Goal: Information Seeking & Learning: Learn about a topic

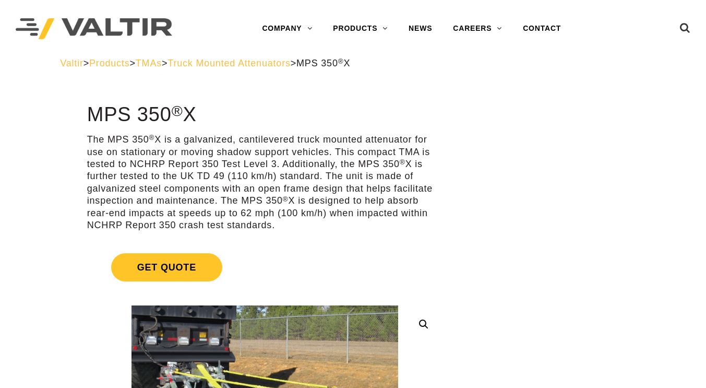
click at [162, 63] on span "TMAs" at bounding box center [149, 63] width 26 height 10
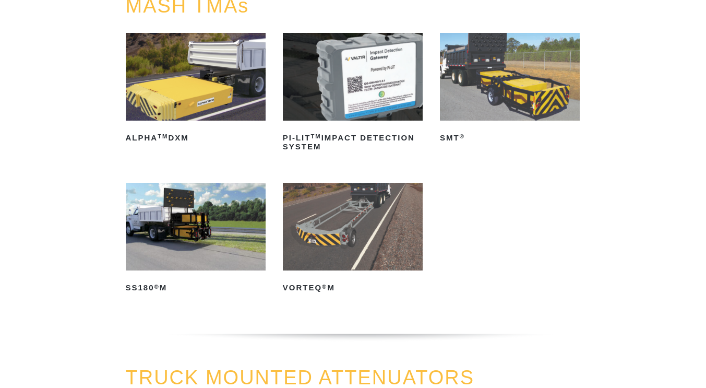
scroll to position [156, 0]
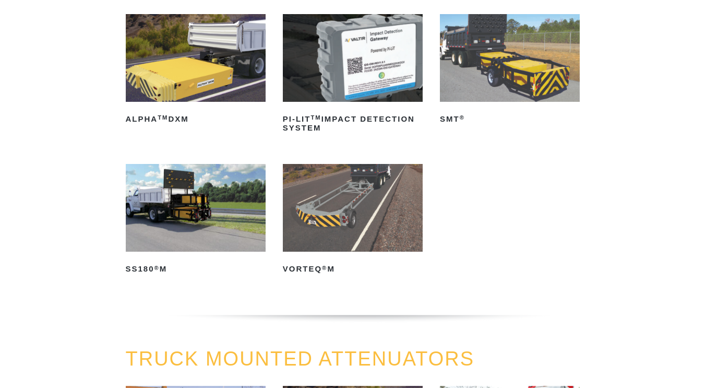
click at [447, 96] on img at bounding box center [510, 58] width 140 height 88
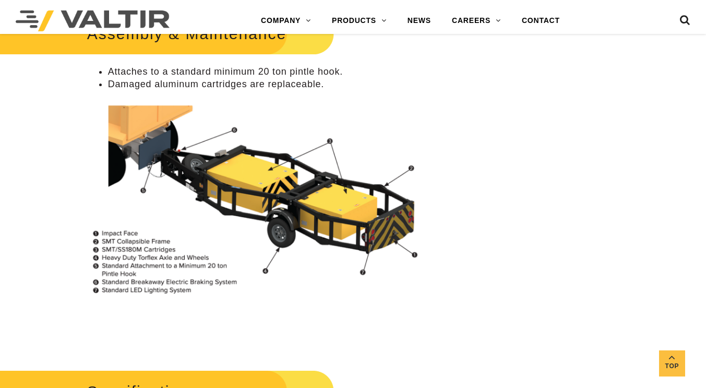
scroll to position [718, 0]
